Goal: Transaction & Acquisition: Obtain resource

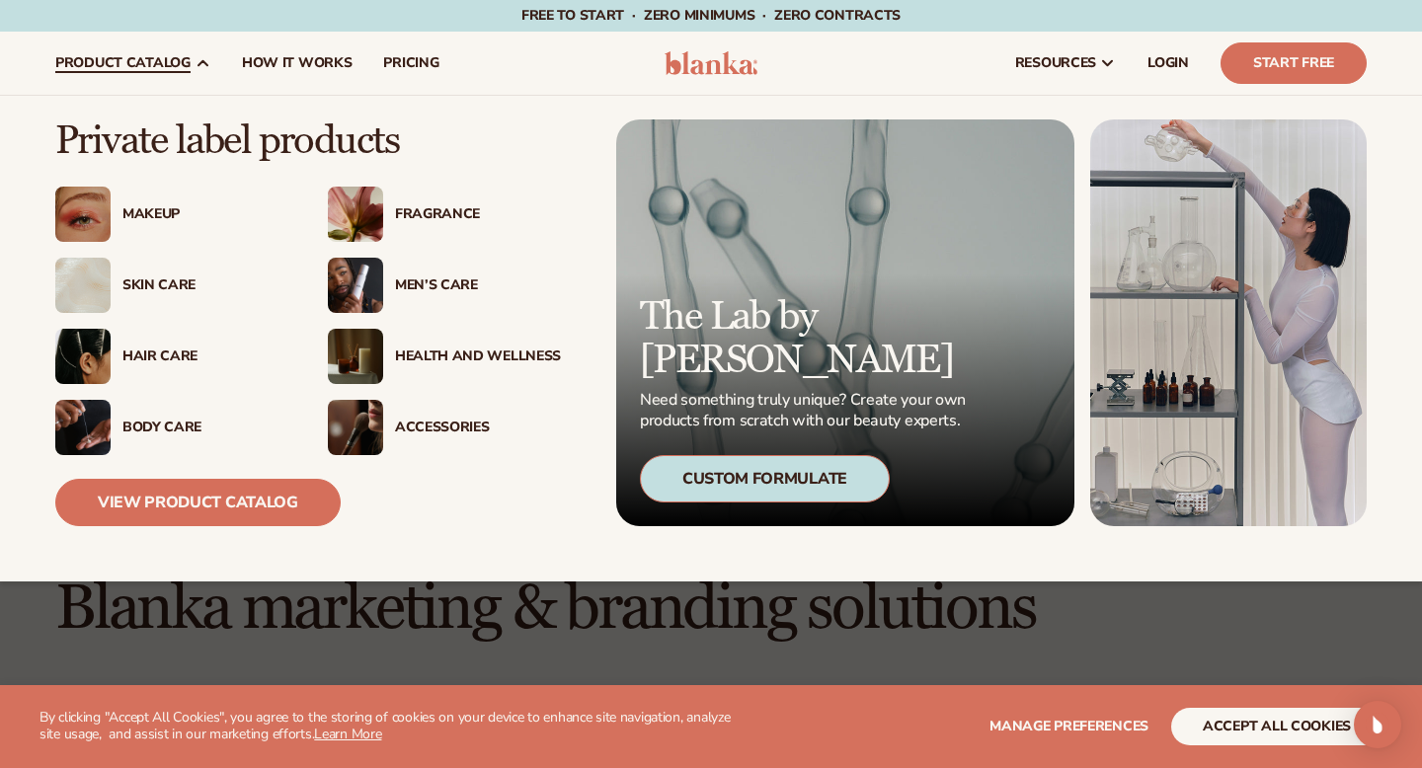
click at [159, 285] on div "Skin Care" at bounding box center [205, 285] width 166 height 17
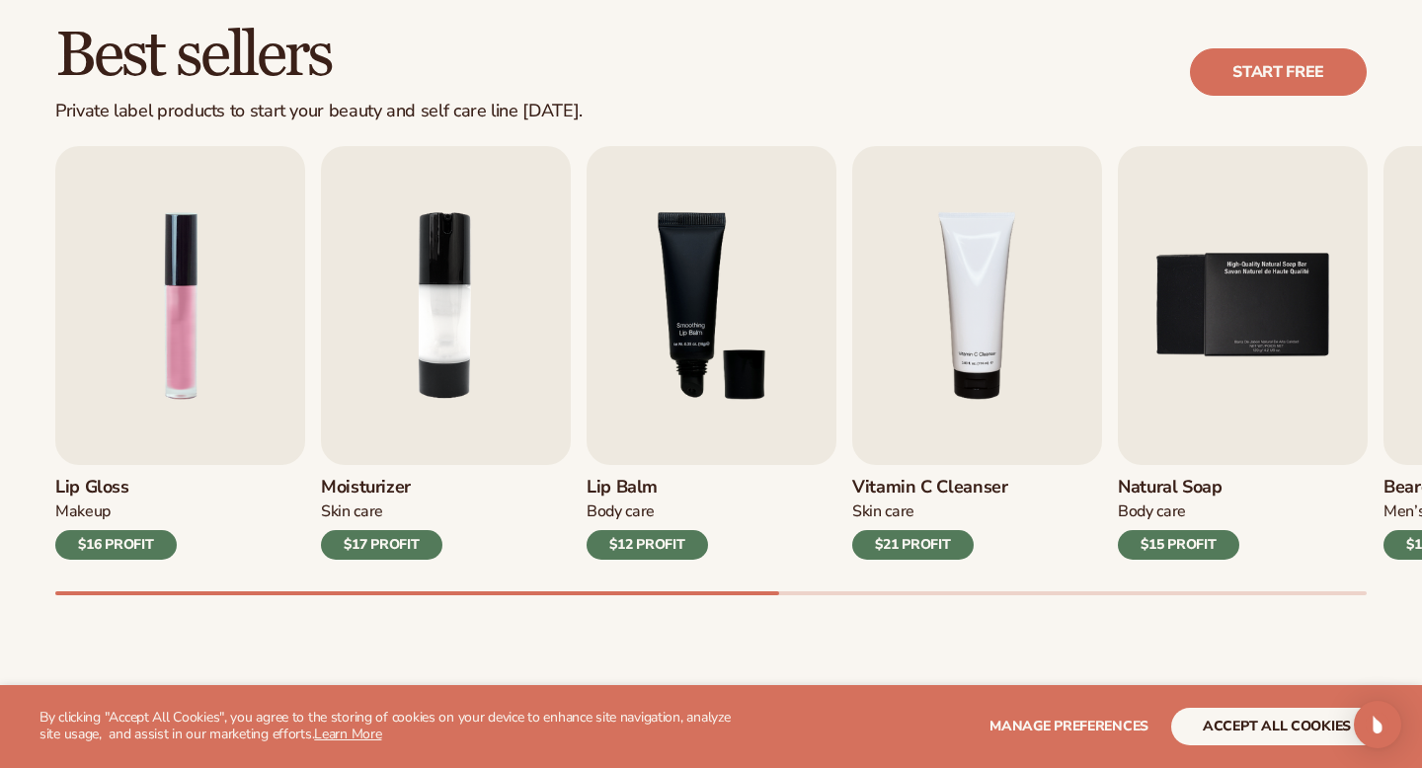
scroll to position [564, 0]
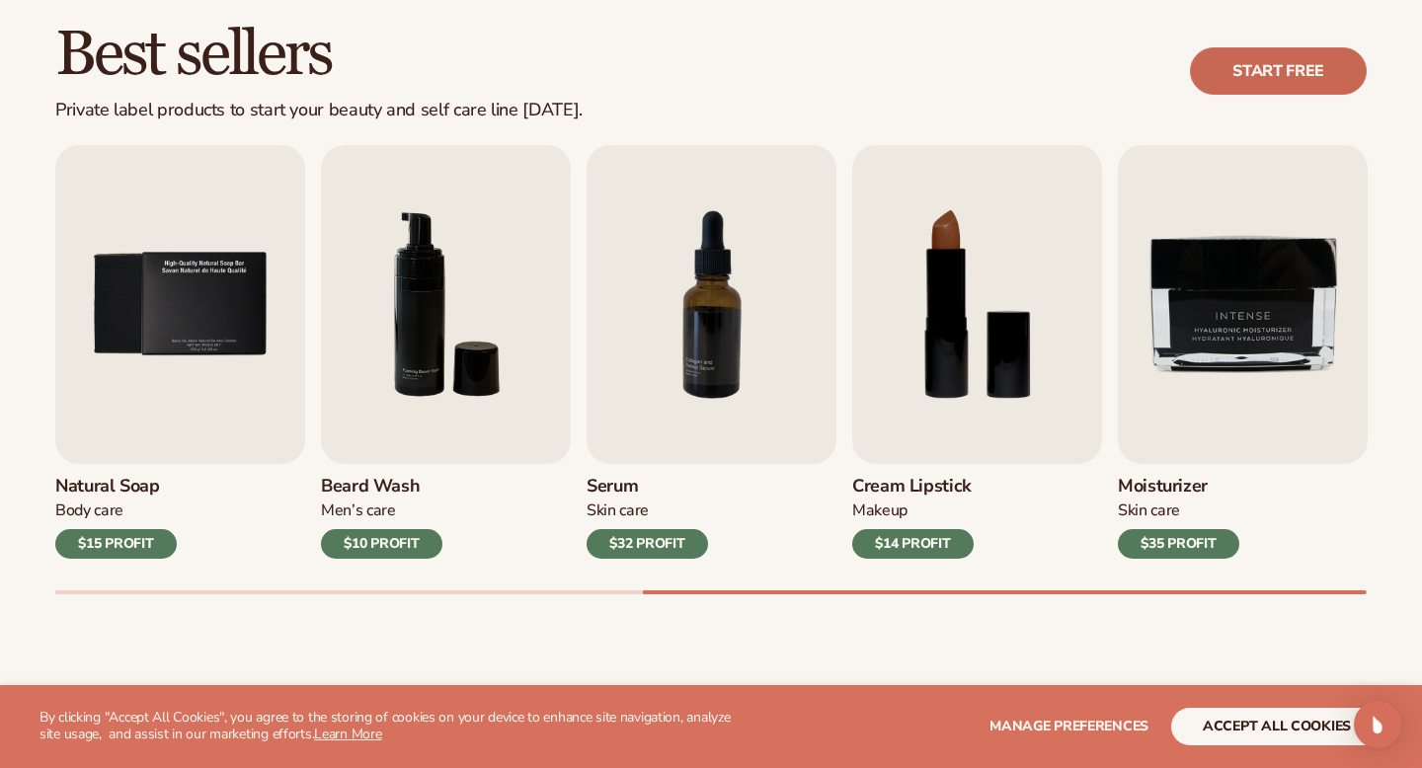
click at [1260, 88] on link "Start free" at bounding box center [1278, 70] width 177 height 47
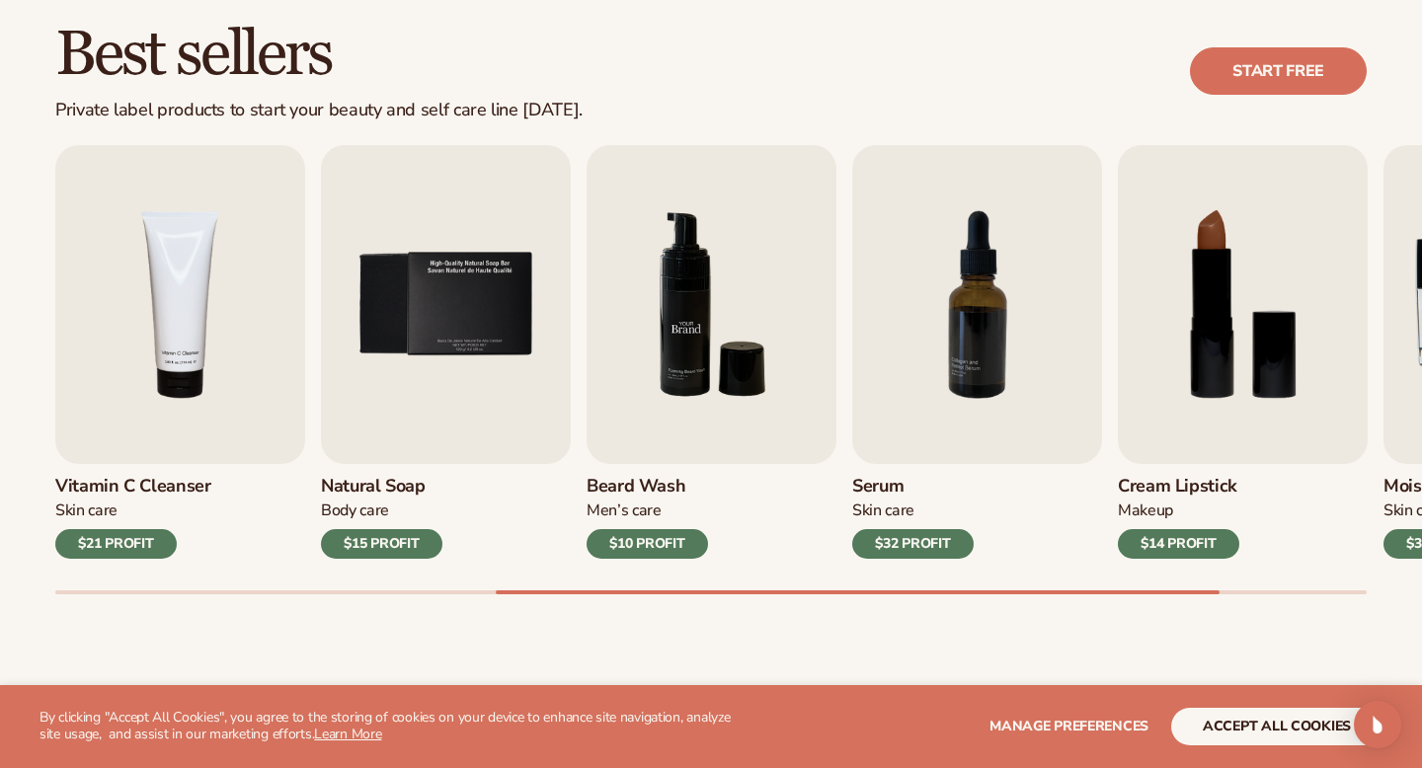
click at [694, 385] on img "6 / 9" at bounding box center [712, 304] width 250 height 319
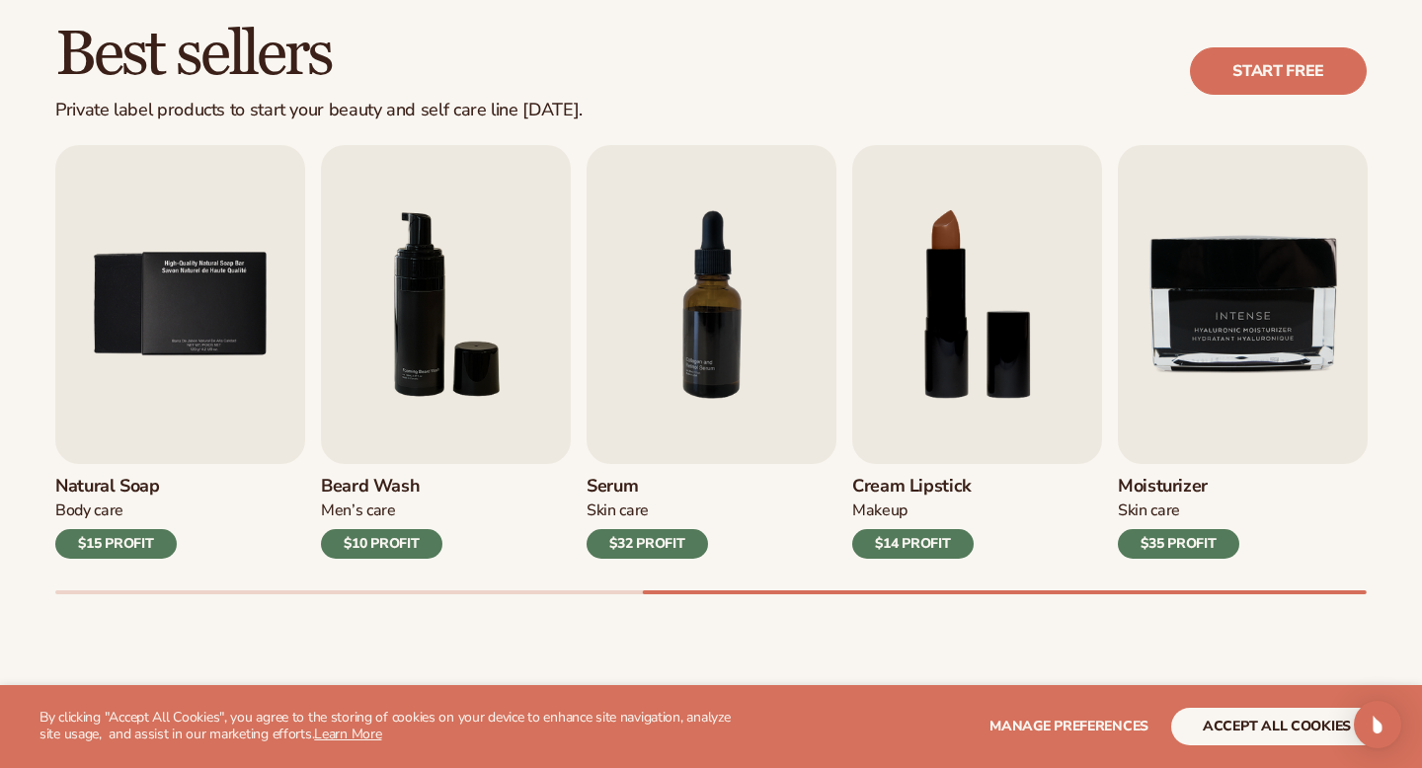
click at [1284, 704] on section "WE USE COOKIES By clicking "Accept All Cookies", you agree to the storing of co…" at bounding box center [711, 726] width 1422 height 83
click at [1283, 732] on button "accept all cookies" at bounding box center [1276, 727] width 211 height 38
